Goal: Task Accomplishment & Management: Manage account settings

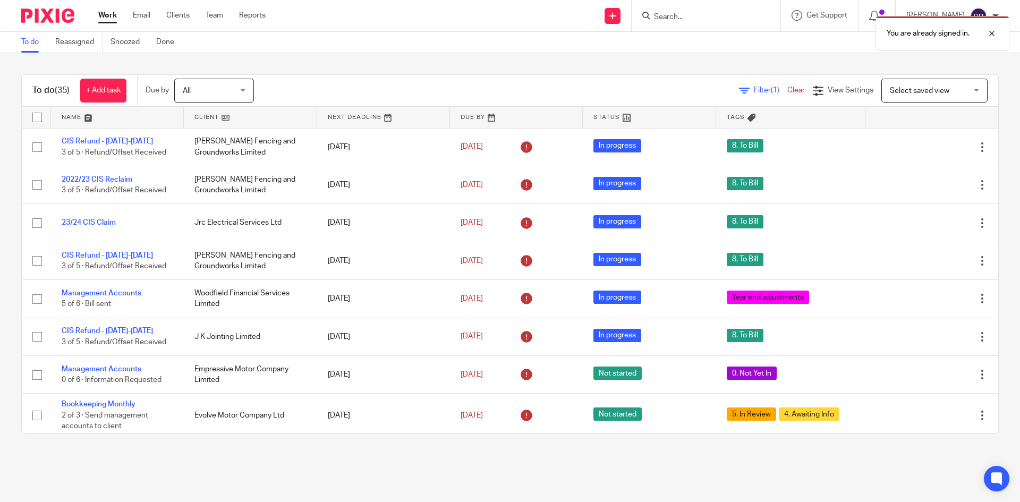
click at [700, 19] on div "You are already signed in." at bounding box center [760, 31] width 500 height 40
click at [49, 11] on img at bounding box center [47, 16] width 53 height 14
click at [77, 117] on link at bounding box center [117, 117] width 133 height 21
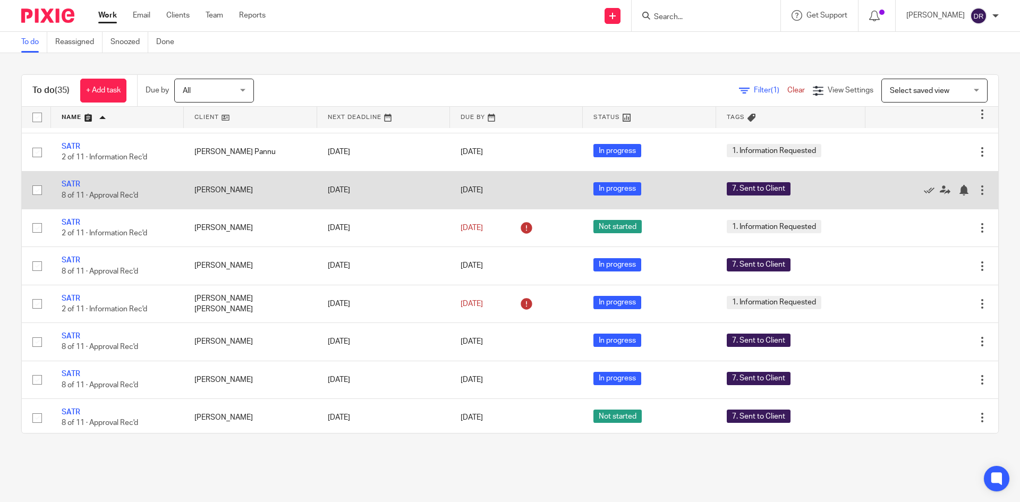
scroll to position [1064, 0]
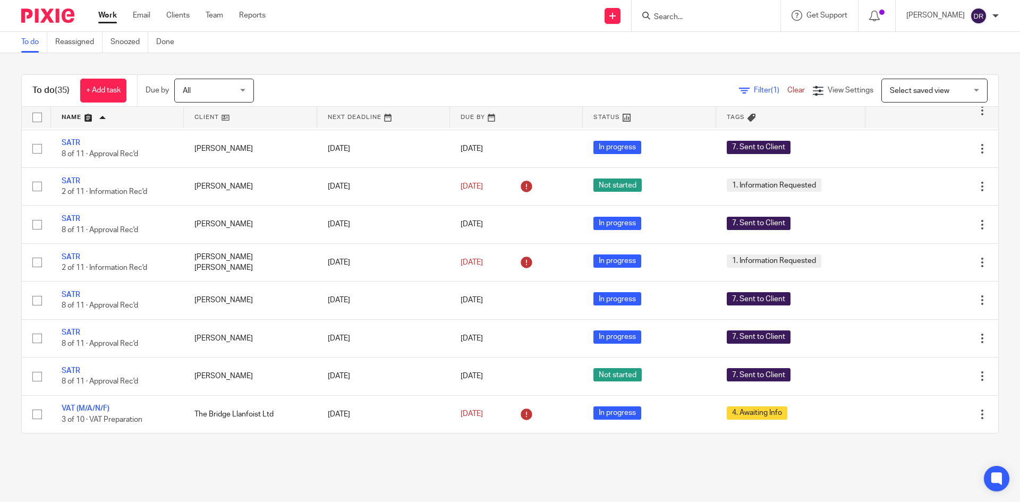
click at [749, 16] on input "Search" at bounding box center [701, 18] width 96 height 10
type input "sheree"
drag, startPoint x: 701, startPoint y: 53, endPoint x: 697, endPoint y: 47, distance: 7.7
click at [705, 12] on form "sheree" at bounding box center [709, 15] width 113 height 13
click at [760, 14] on form "sheree" at bounding box center [709, 15] width 113 height 13
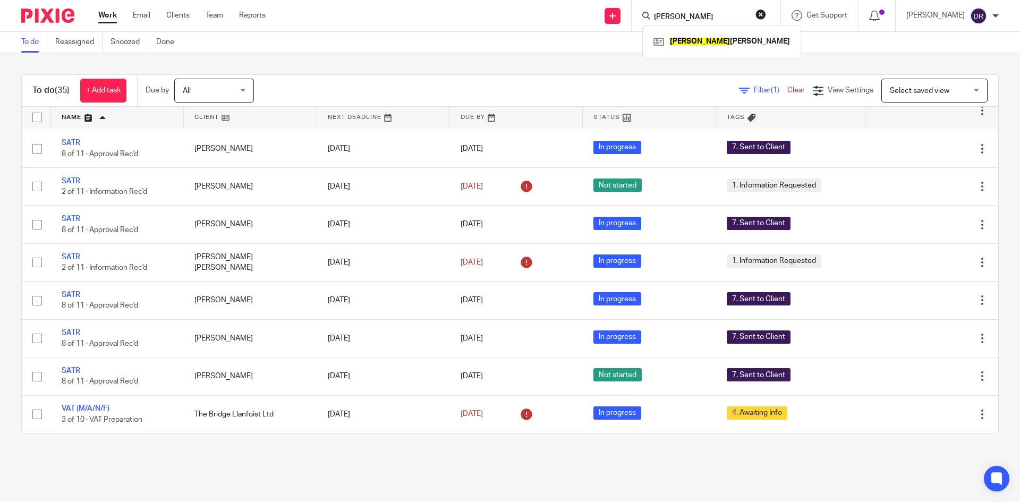
click at [766, 15] on button "reset" at bounding box center [761, 14] width 11 height 11
click at [727, 17] on input "Search" at bounding box center [701, 18] width 96 height 10
click at [720, 17] on input "Search" at bounding box center [701, 18] width 96 height 10
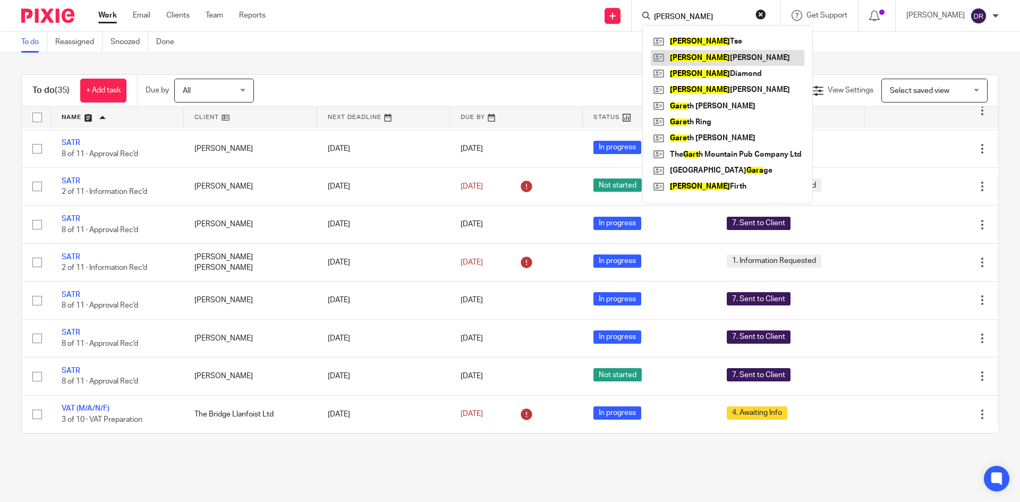
type input "gary"
click at [766, 14] on button "reset" at bounding box center [761, 14] width 11 height 11
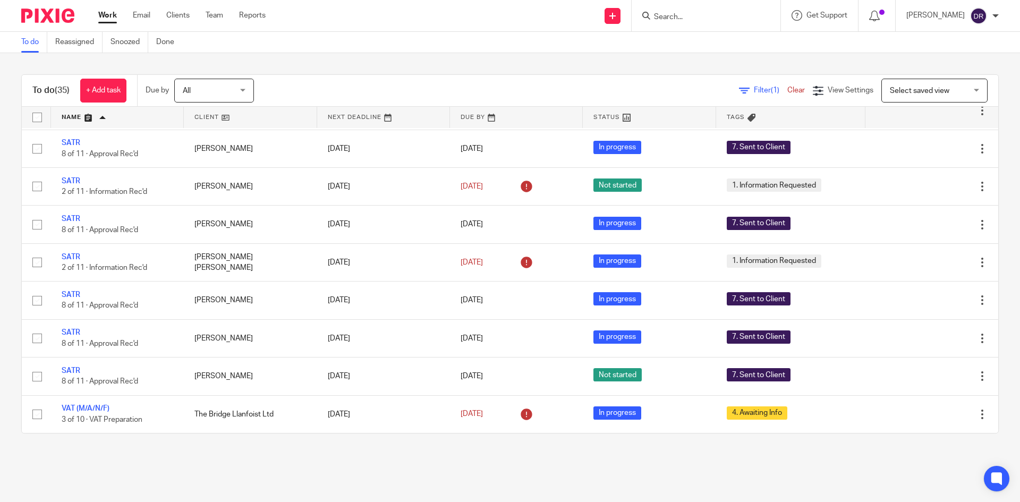
click at [742, 13] on input "Search" at bounding box center [701, 18] width 96 height 10
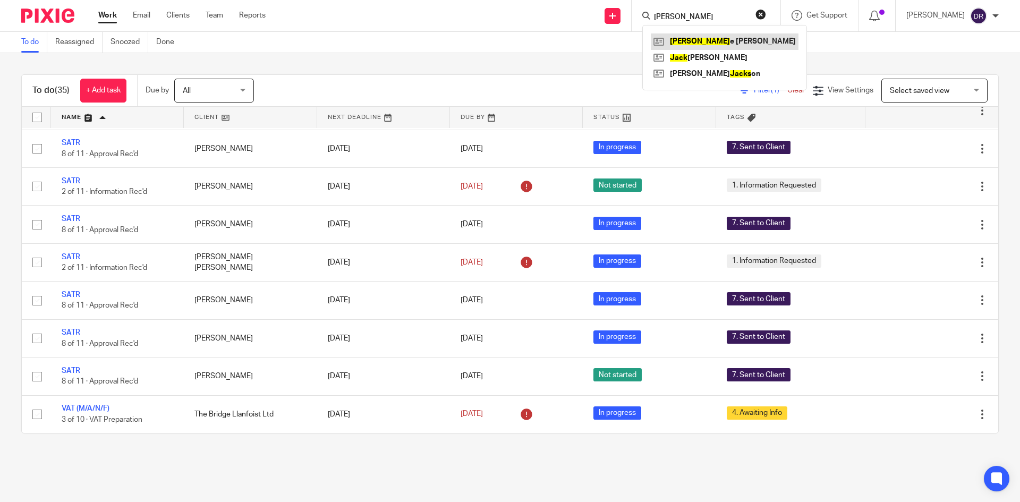
type input "jacki"
click at [387, 442] on div "To do (35) + Add task Due by All All Today Tomorrow This week Next week This mo…" at bounding box center [510, 254] width 1020 height 402
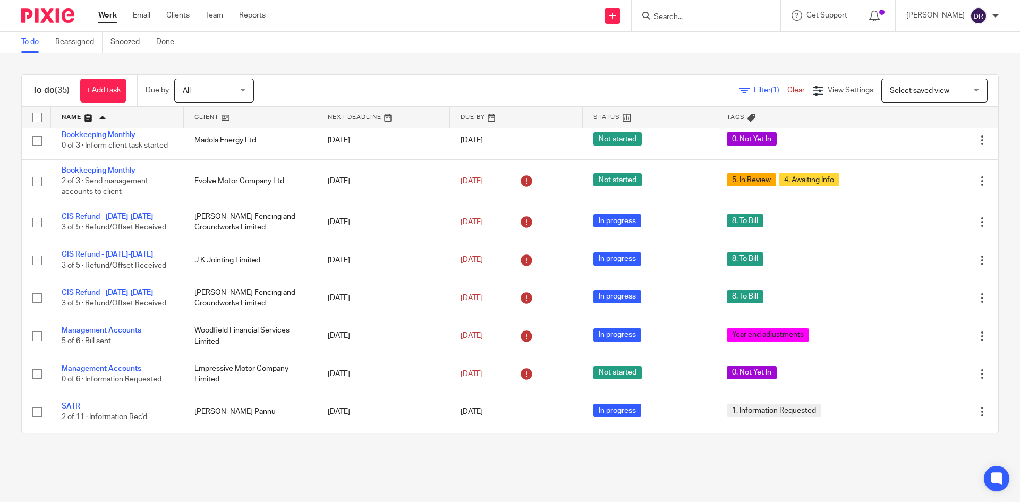
scroll to position [745, 0]
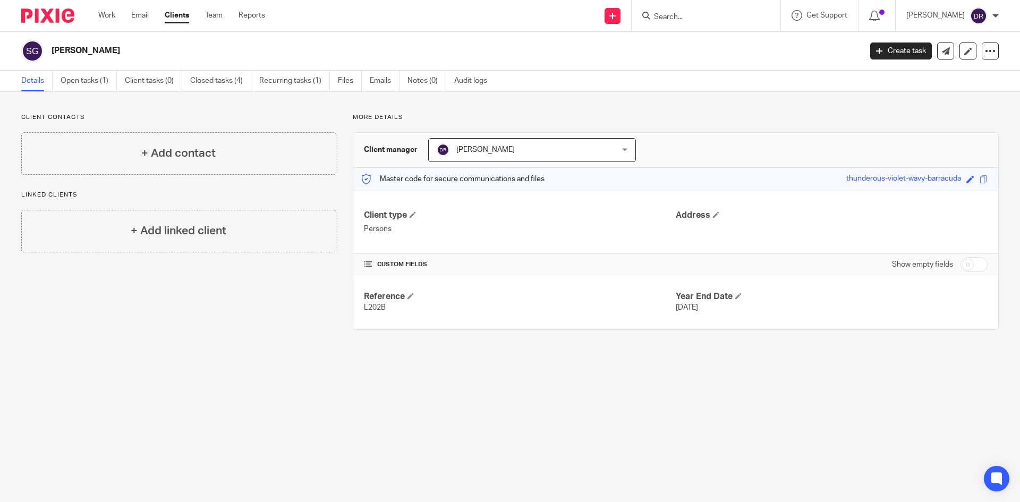
click at [92, 91] on div "Details Open tasks (1) Client tasks (0) Closed tasks (4) Recurring tasks (1) Fi…" at bounding box center [510, 81] width 1020 height 21
click at [97, 84] on link "Open tasks (1)" at bounding box center [89, 81] width 56 height 21
click at [96, 86] on link "Open tasks (1)" at bounding box center [89, 81] width 56 height 21
click at [96, 83] on link "Open tasks (1)" at bounding box center [89, 81] width 56 height 21
